Goal: Find specific page/section: Find specific page/section

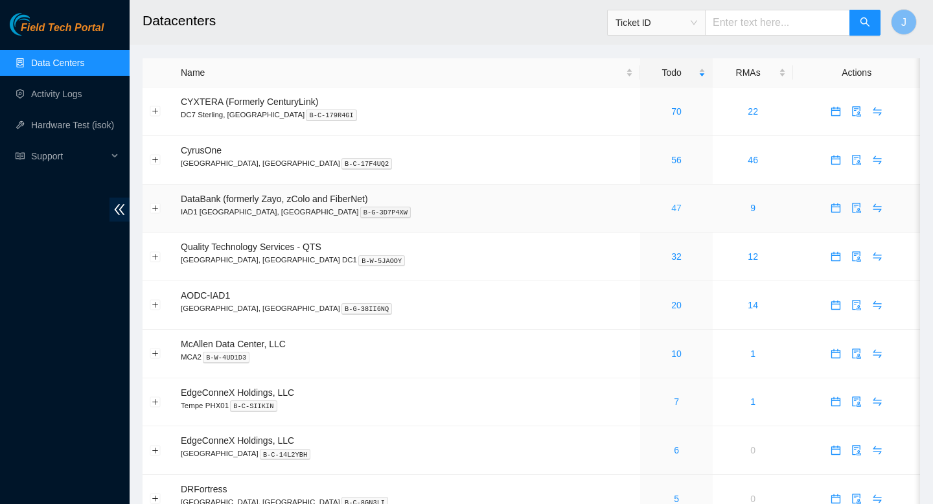
click at [671, 213] on link "47" at bounding box center [676, 208] width 10 height 10
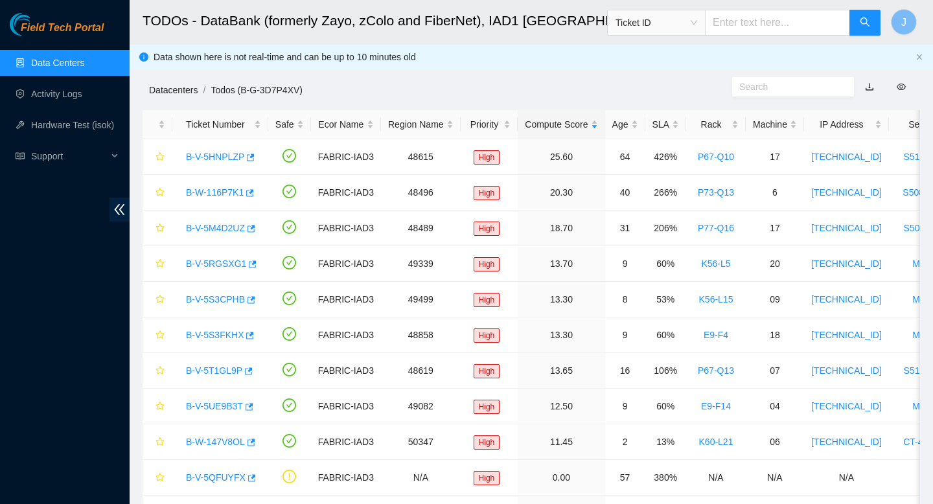
click at [183, 92] on link "Datacenters" at bounding box center [173, 90] width 49 height 10
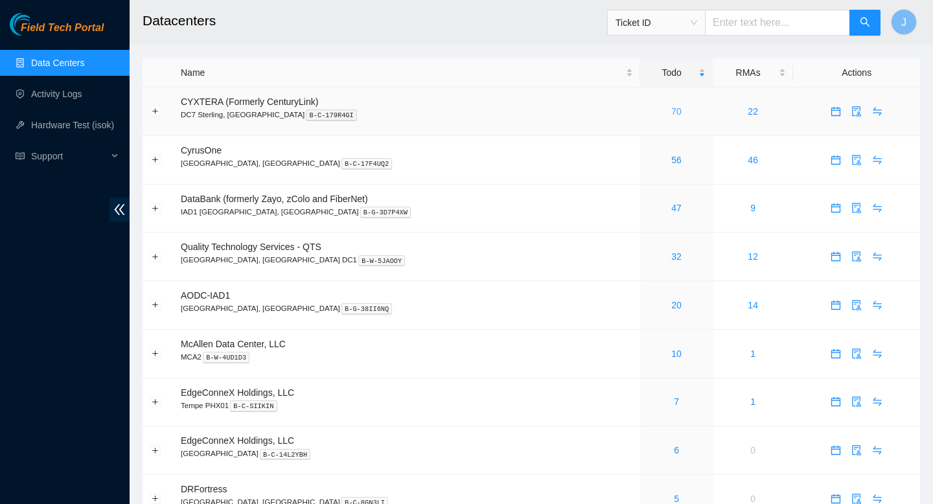
click at [671, 115] on link "70" at bounding box center [676, 111] width 10 height 10
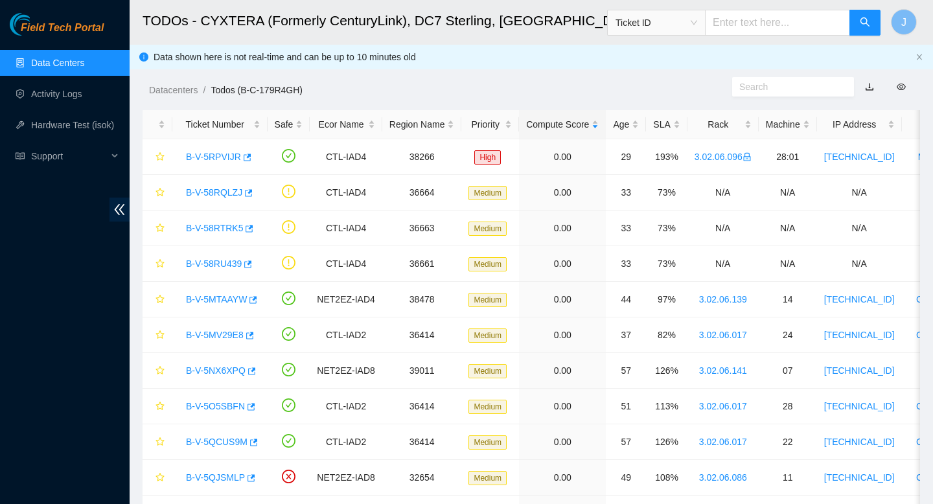
click at [84, 58] on link "Data Centers" at bounding box center [57, 63] width 53 height 10
